Goal: Find contact information: Find contact information

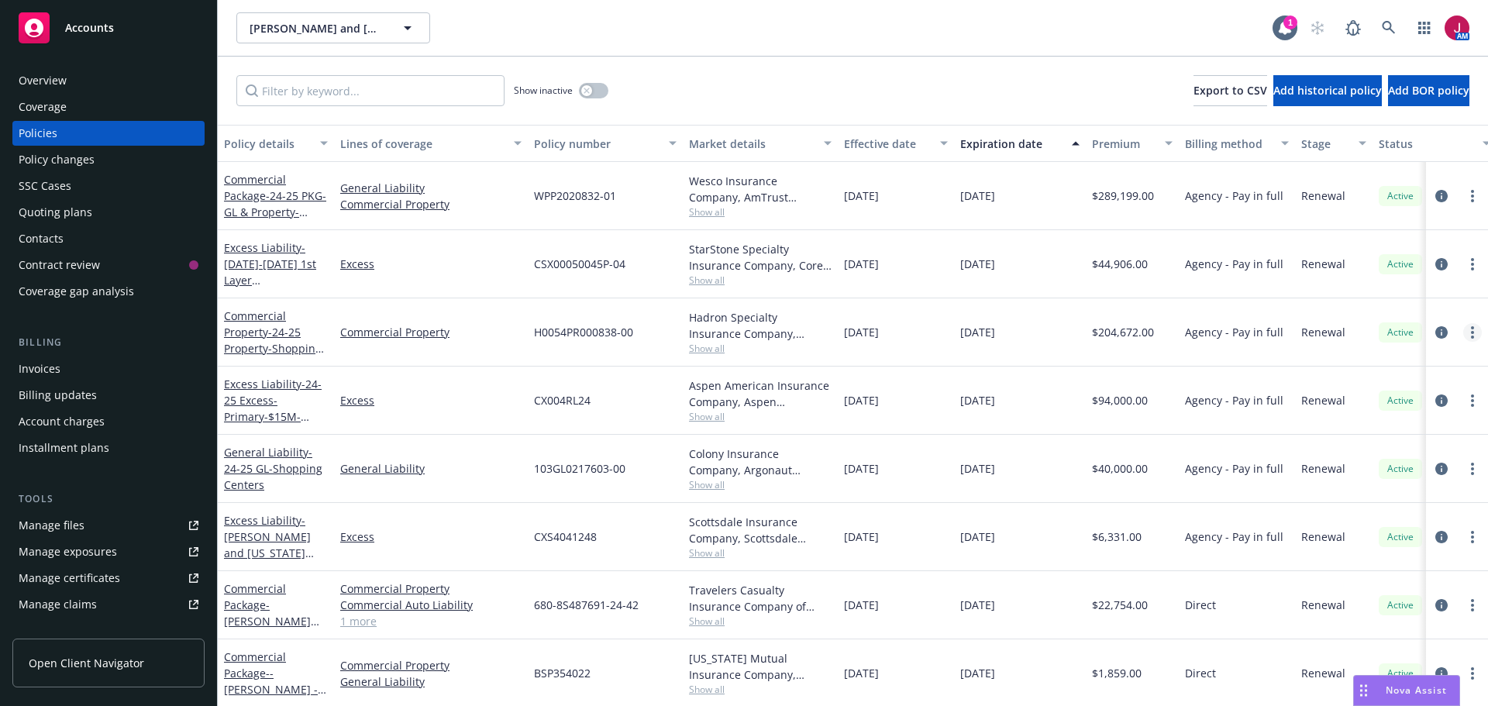
click at [1463, 336] on link "more" at bounding box center [1472, 332] width 19 height 19
click at [1374, 549] on link "Copy logging email" at bounding box center [1378, 550] width 182 height 31
click at [64, 238] on div "Contacts" at bounding box center [109, 238] width 180 height 25
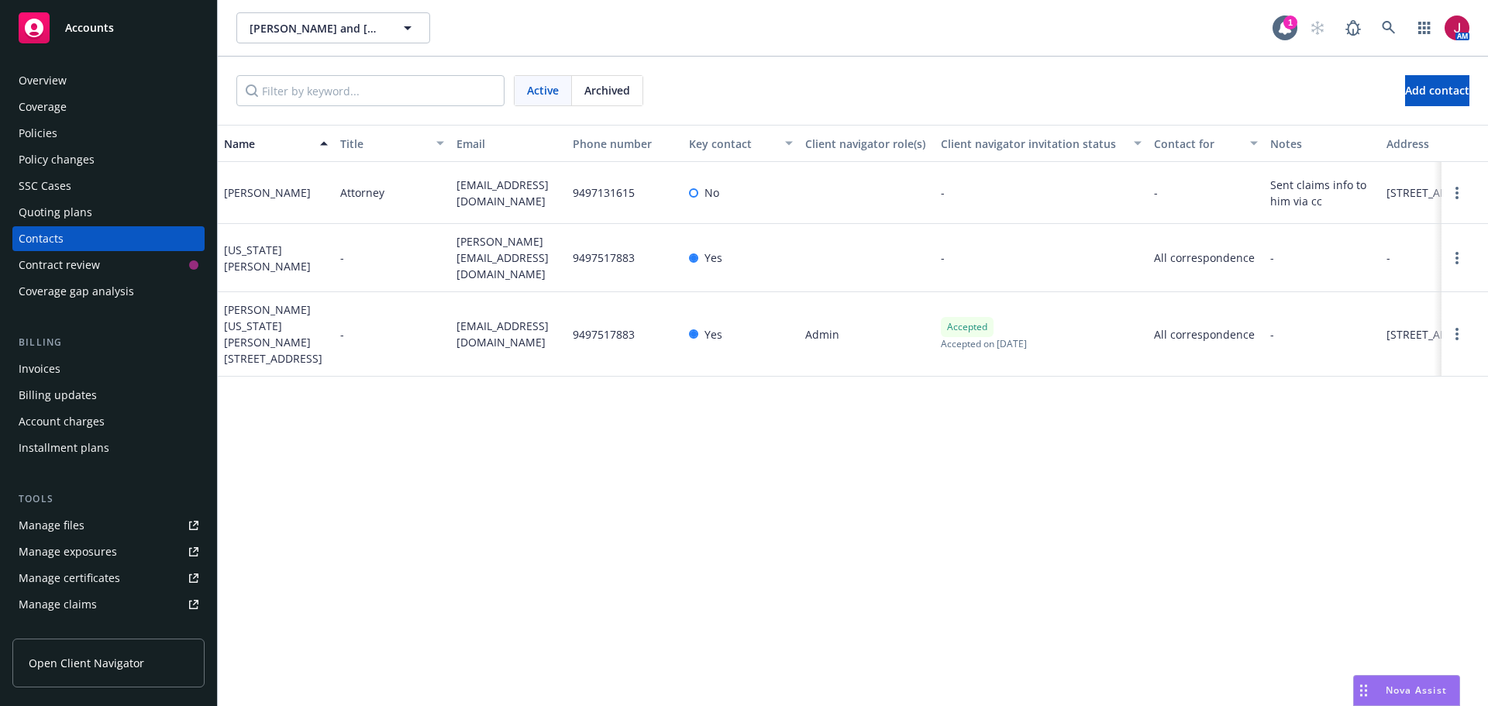
click at [86, 138] on div "Policies" at bounding box center [109, 133] width 180 height 25
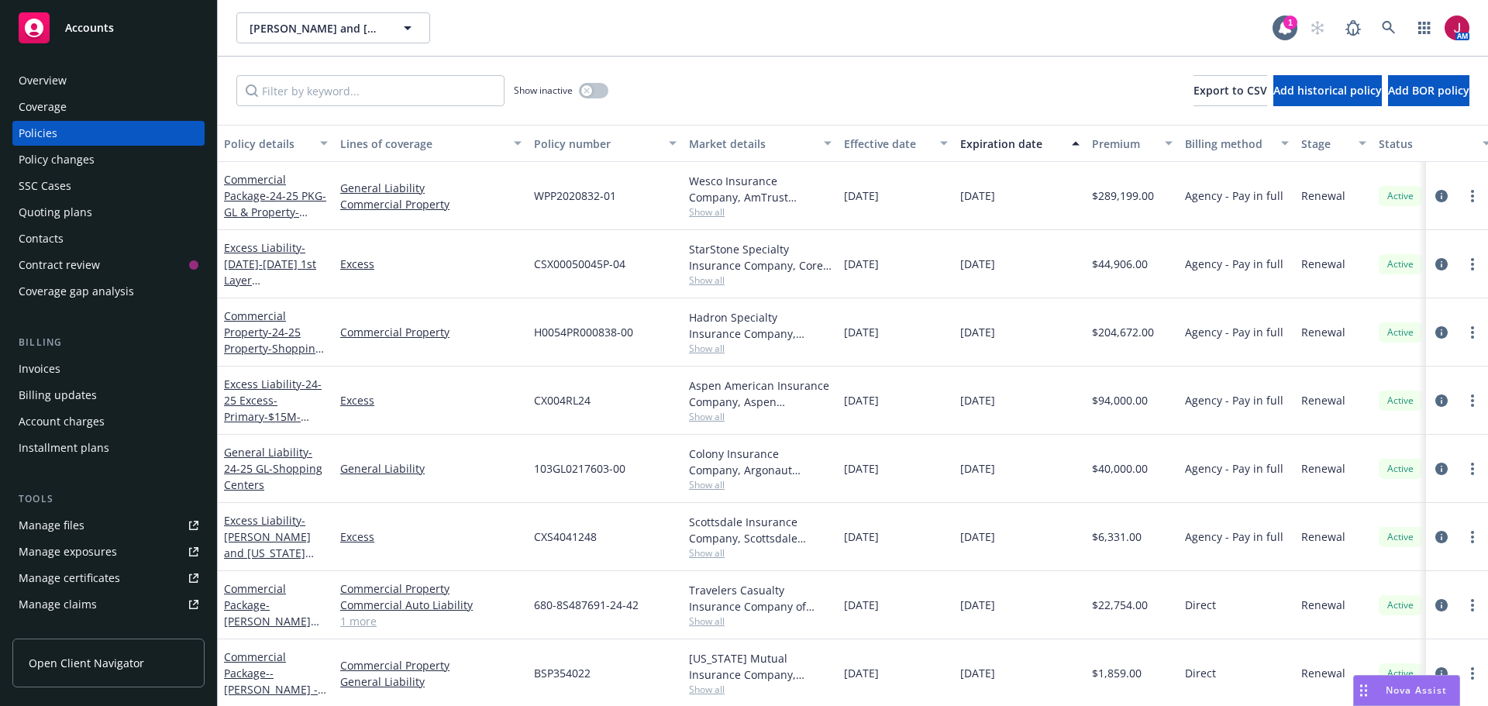
click at [53, 234] on div "Contacts" at bounding box center [41, 238] width 45 height 25
